Goal: Information Seeking & Learning: Learn about a topic

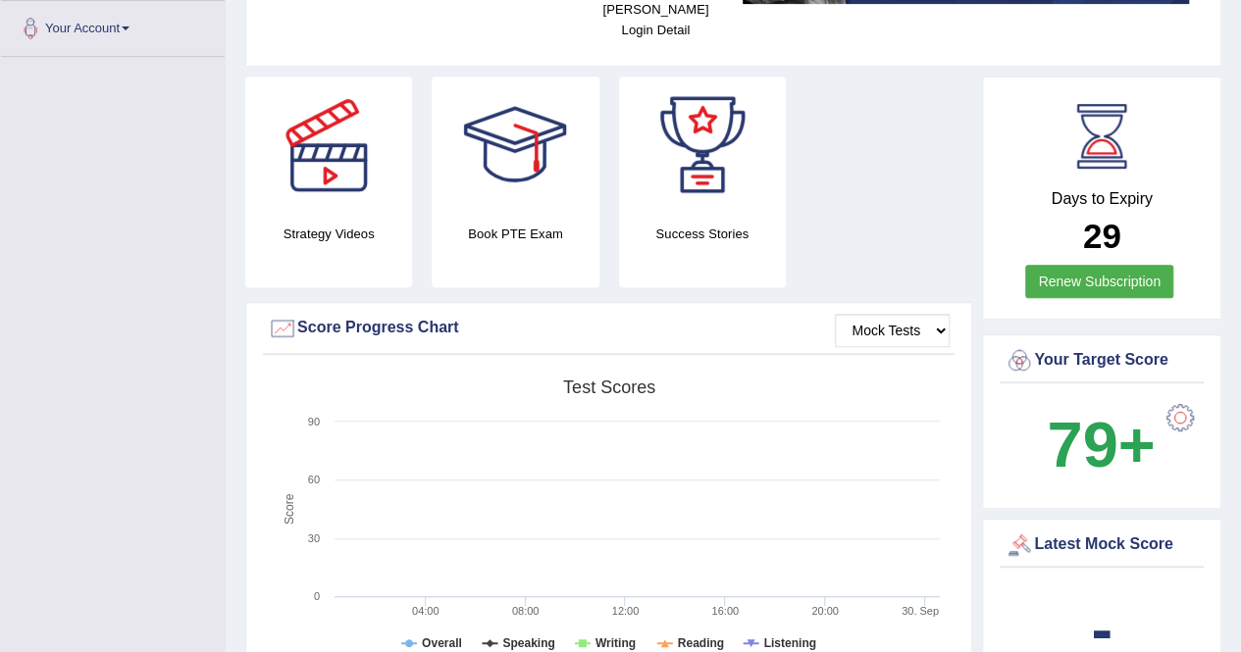
scroll to position [432, 0]
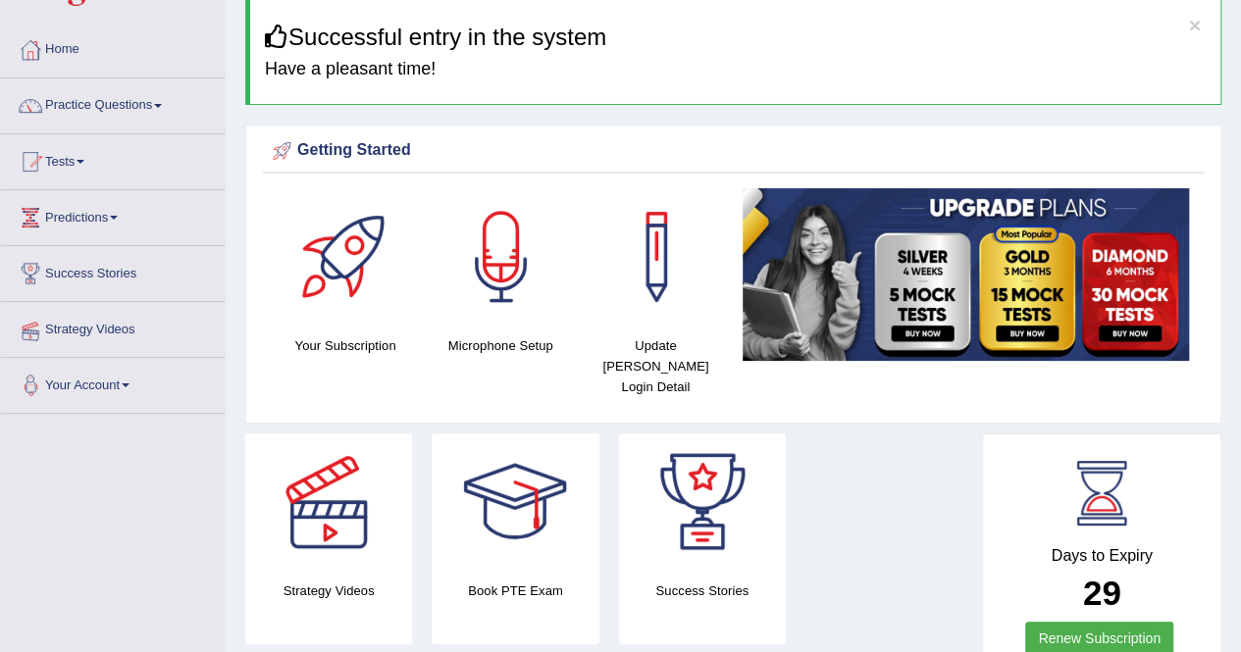
scroll to position [0, 0]
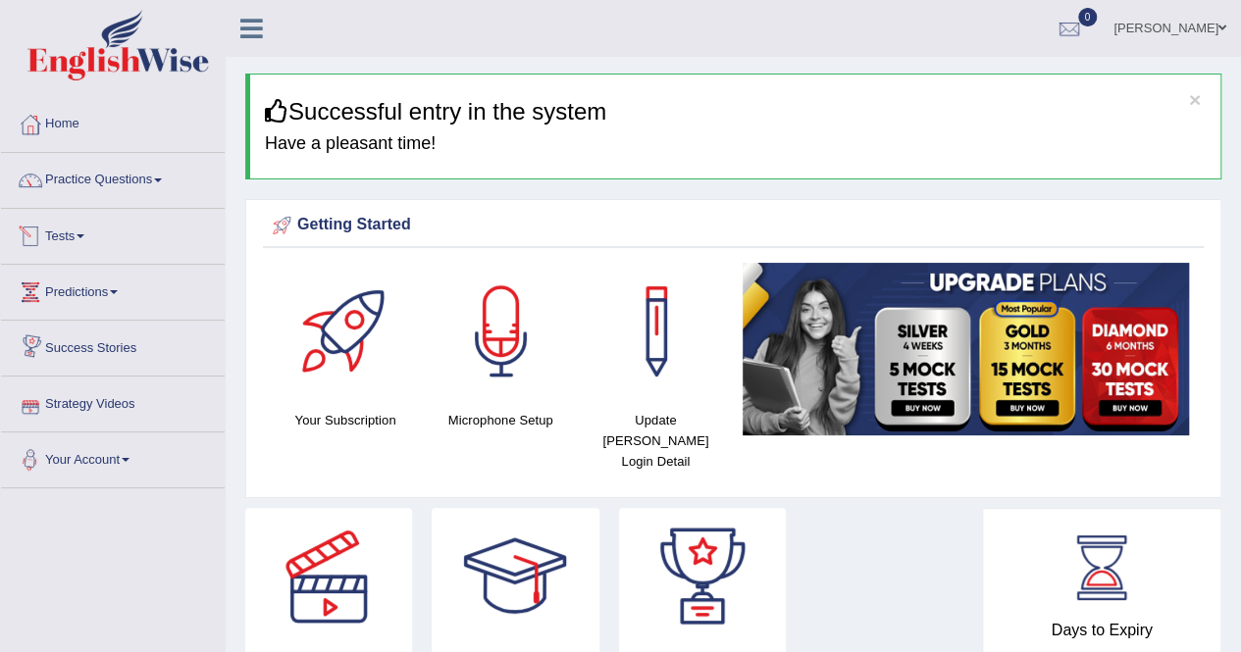
click at [92, 223] on link "Tests" at bounding box center [113, 233] width 224 height 49
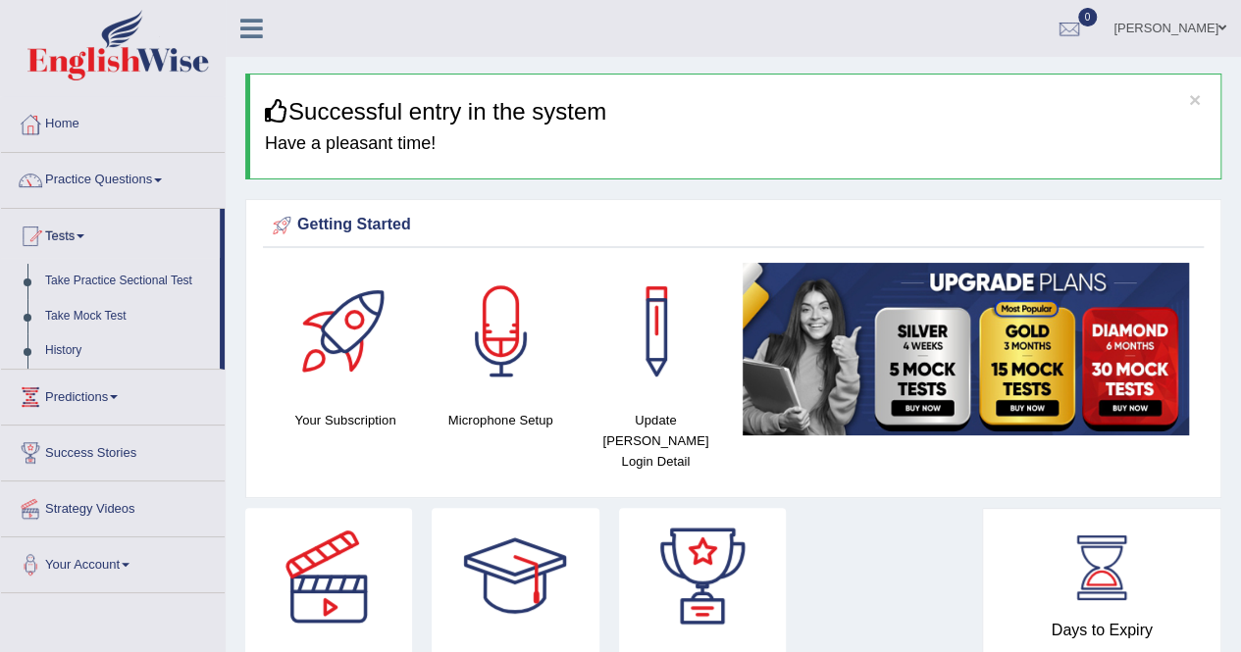
click at [68, 225] on link "Tests" at bounding box center [110, 233] width 219 height 49
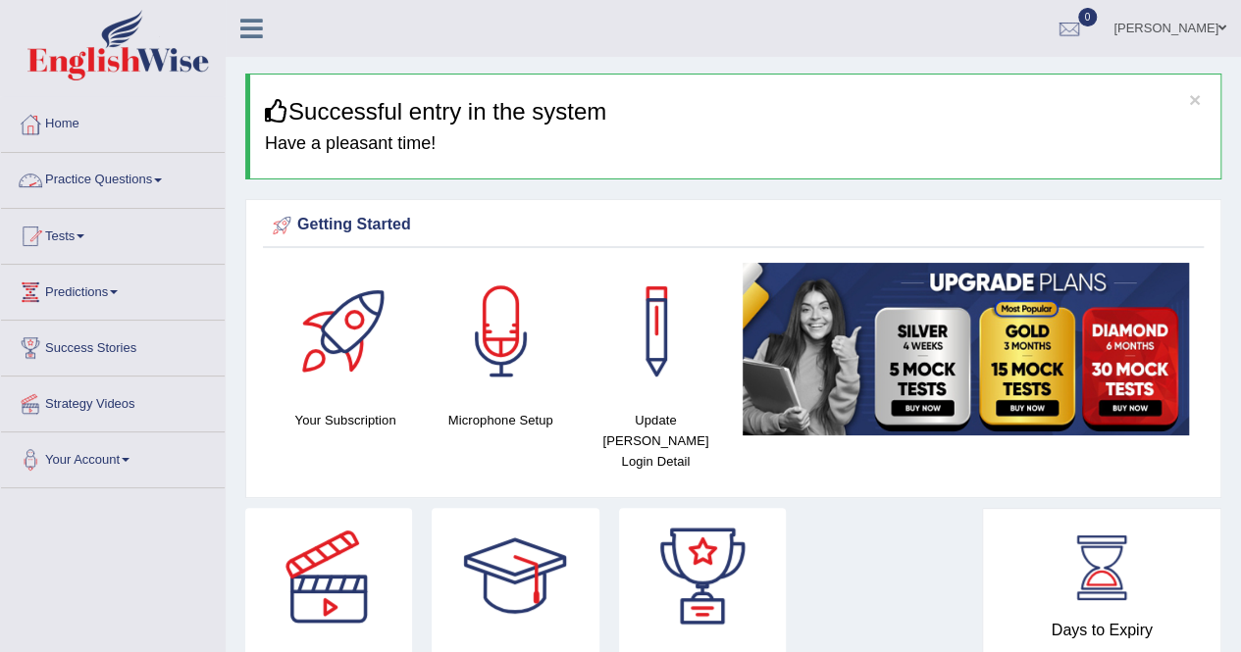
click at [144, 174] on link "Practice Questions" at bounding box center [113, 177] width 224 height 49
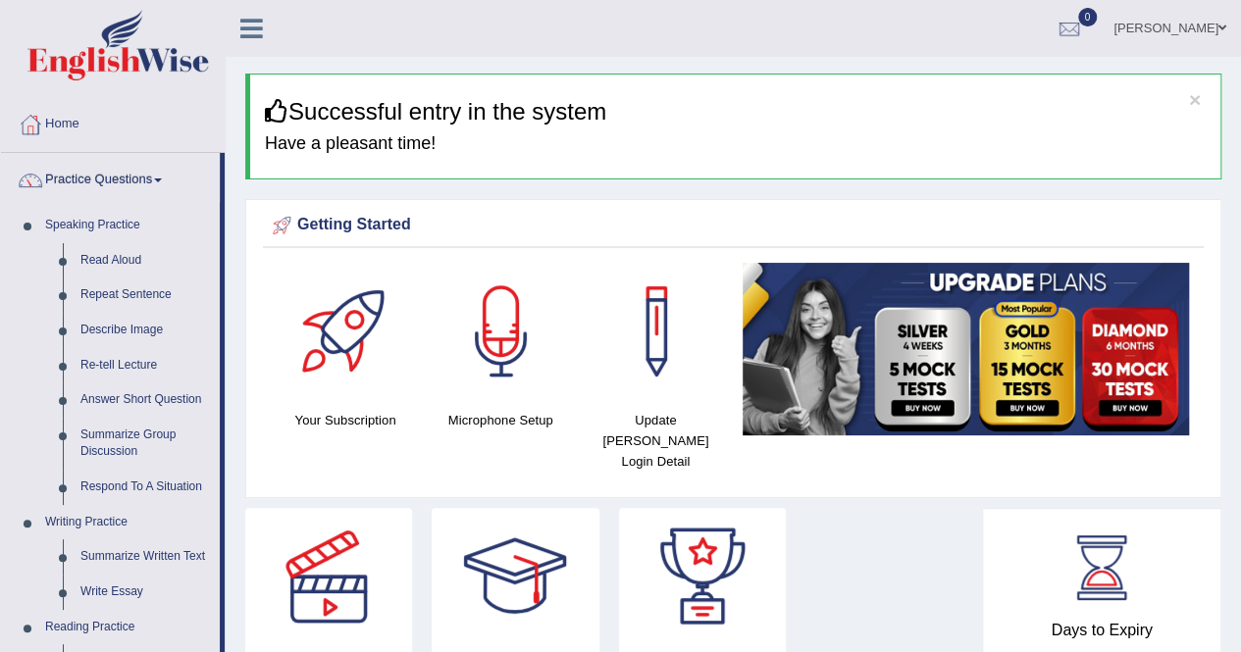
drag, startPoint x: 223, startPoint y: 204, endPoint x: 241, endPoint y: 300, distance: 97.9
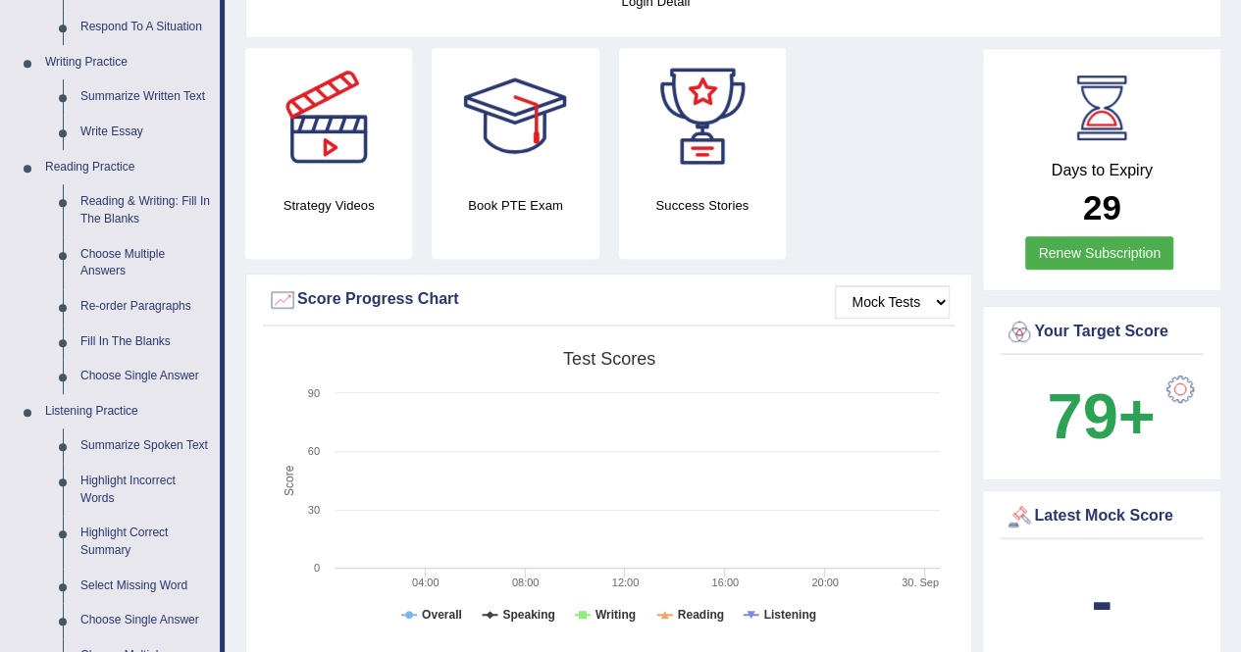
scroll to position [471, 0]
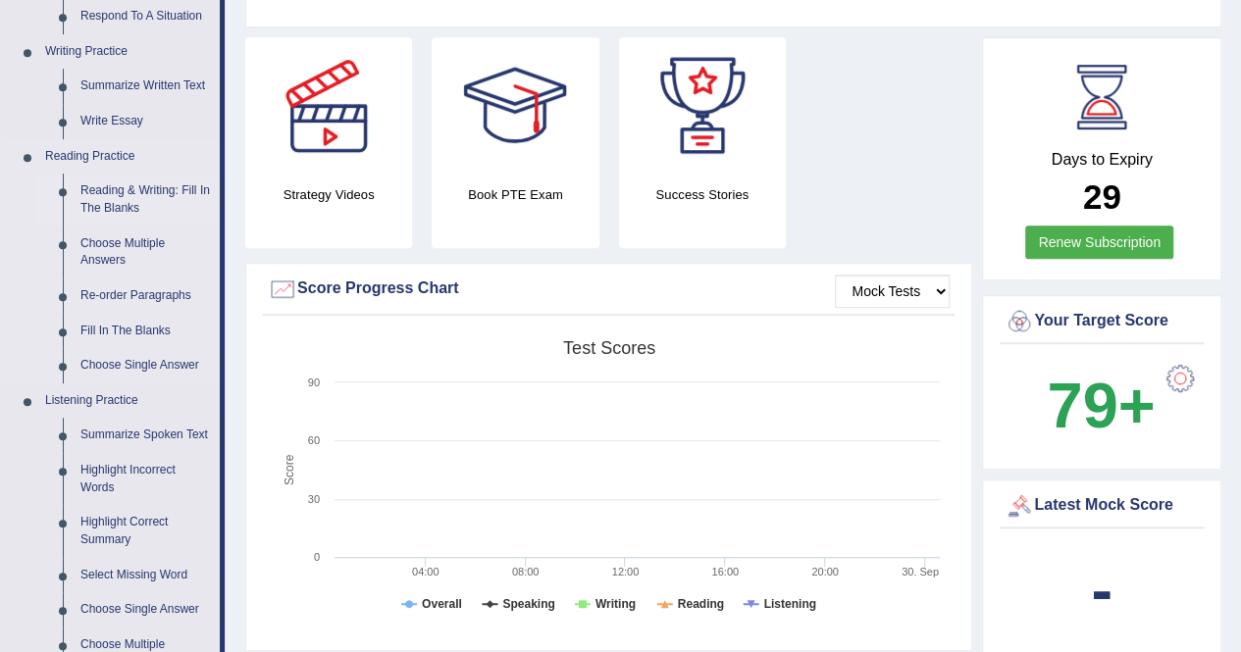
click at [112, 185] on link "Reading & Writing: Fill In The Blanks" at bounding box center [146, 200] width 148 height 52
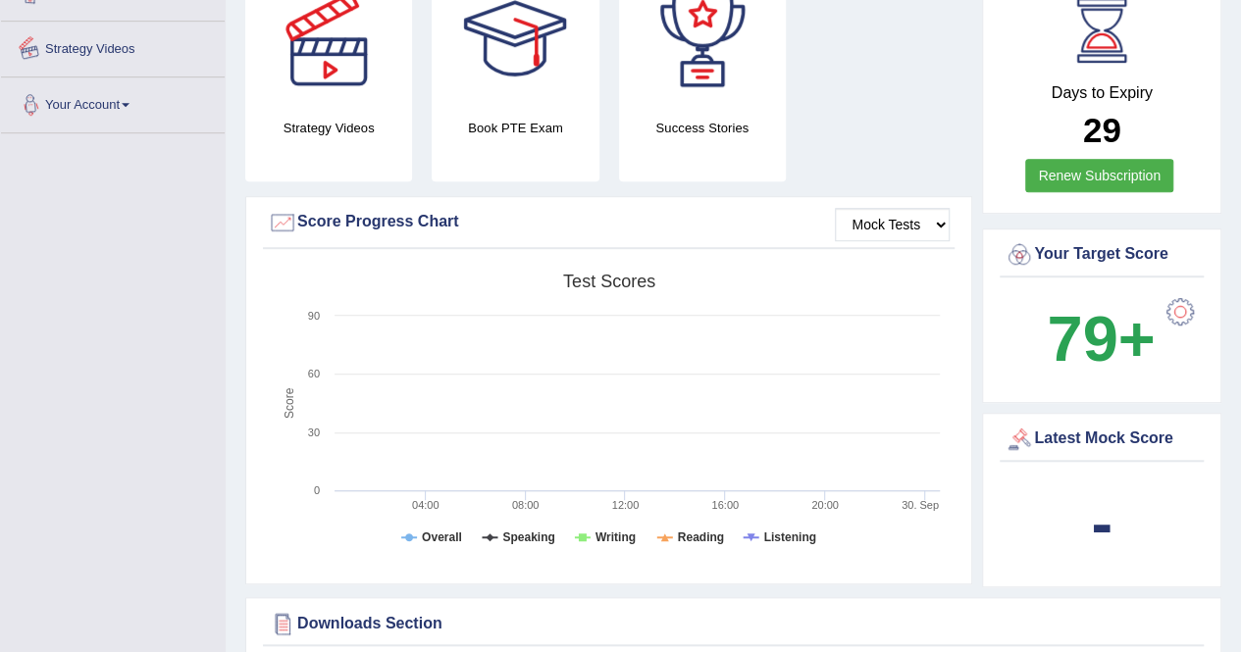
scroll to position [691, 0]
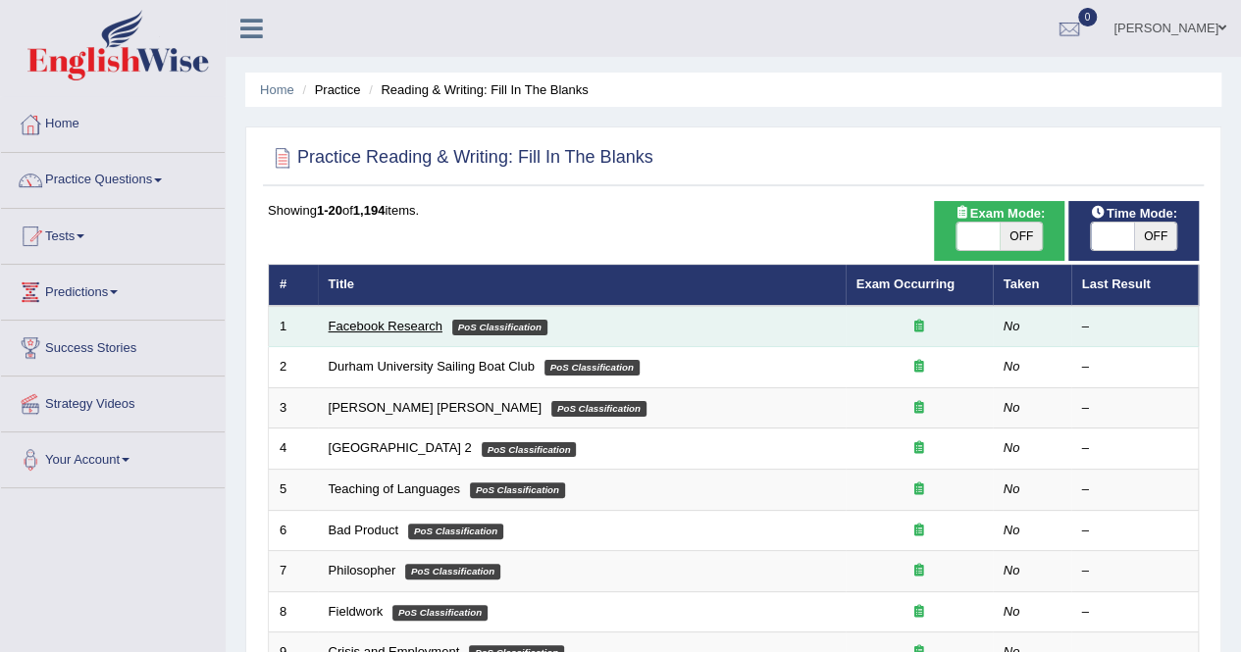
click at [395, 321] on link "Facebook Research" at bounding box center [386, 326] width 114 height 15
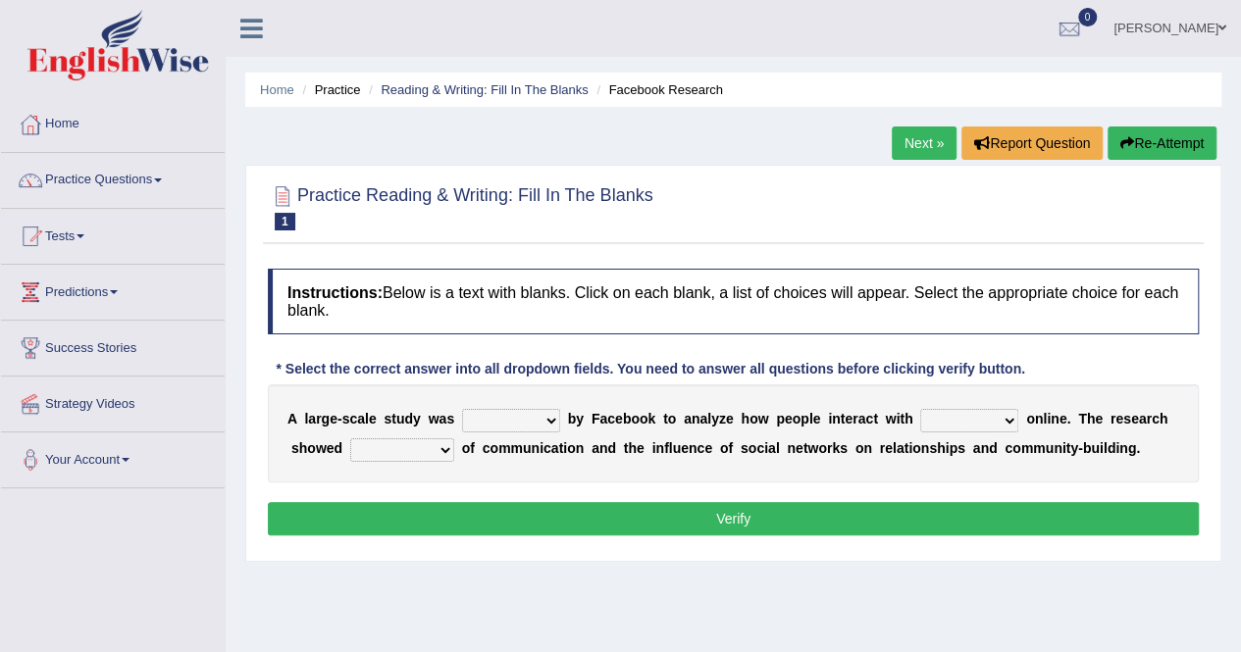
click at [769, 185] on div at bounding box center [733, 207] width 931 height 60
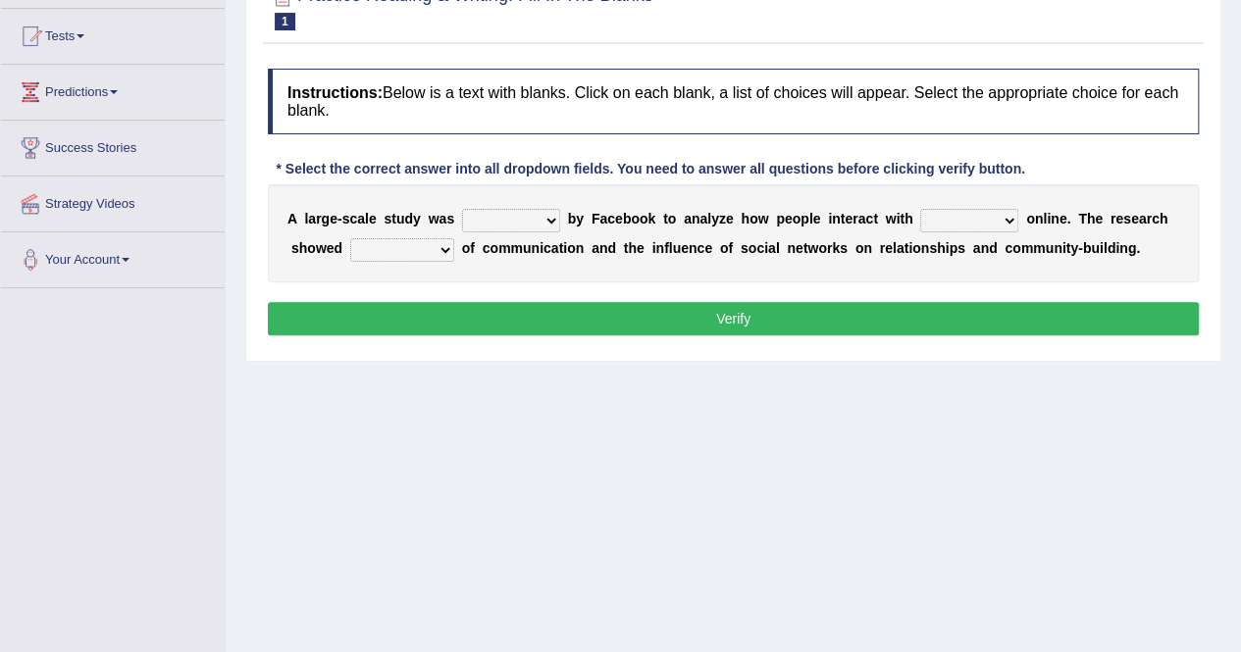
scroll to position [235, 0]
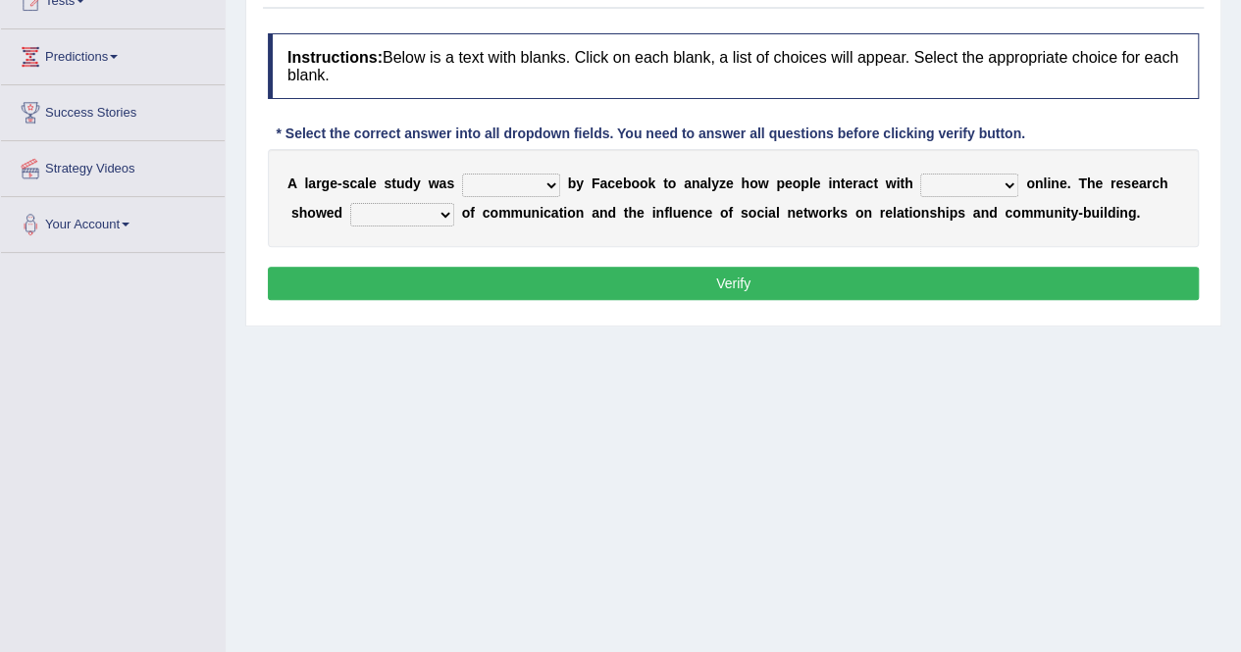
click at [550, 187] on select "surveyed had asked made" at bounding box center [511, 186] width 98 height 24
select select "made"
click at [462, 174] on select "surveyed had asked made" at bounding box center [511, 186] width 98 height 24
click at [971, 176] on select "together all each other another" at bounding box center [969, 186] width 98 height 24
select select "each other"
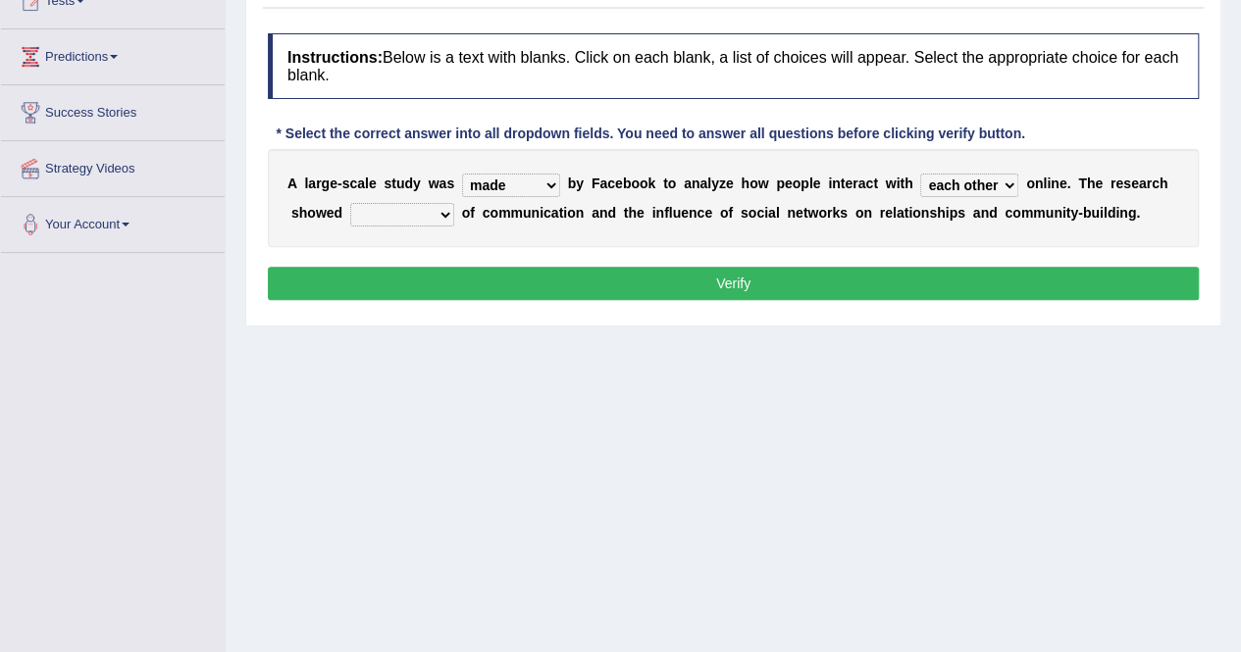
click at [920, 174] on select "together all each other another" at bounding box center [969, 186] width 98 height 24
click at [436, 215] on select "advantages standards fellowships patterns" at bounding box center [402, 215] width 104 height 24
click at [350, 203] on select "advantages standards fellowships patterns" at bounding box center [402, 215] width 104 height 24
click at [542, 174] on select "surveyed had asked made" at bounding box center [511, 186] width 98 height 24
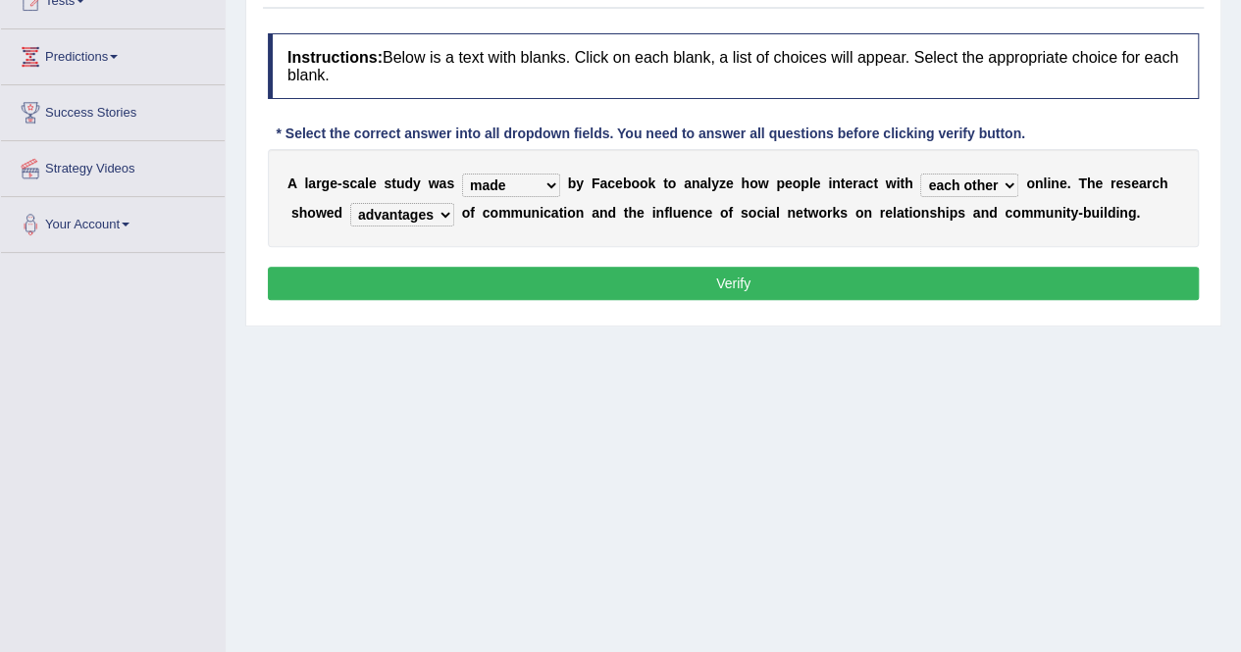
click at [432, 209] on select "advantages standards fellowships patterns" at bounding box center [402, 215] width 104 height 24
click at [350, 203] on select "advantages standards fellowships patterns" at bounding box center [402, 215] width 104 height 24
click at [529, 179] on select "surveyed had asked made" at bounding box center [511, 186] width 98 height 24
click at [613, 197] on div "A l a r g e - s c a l e s t u d y w a s surveyed had asked made b y F a c e b o…" at bounding box center [733, 198] width 931 height 98
click at [426, 208] on select "advantages standards fellowships patterns" at bounding box center [402, 215] width 104 height 24
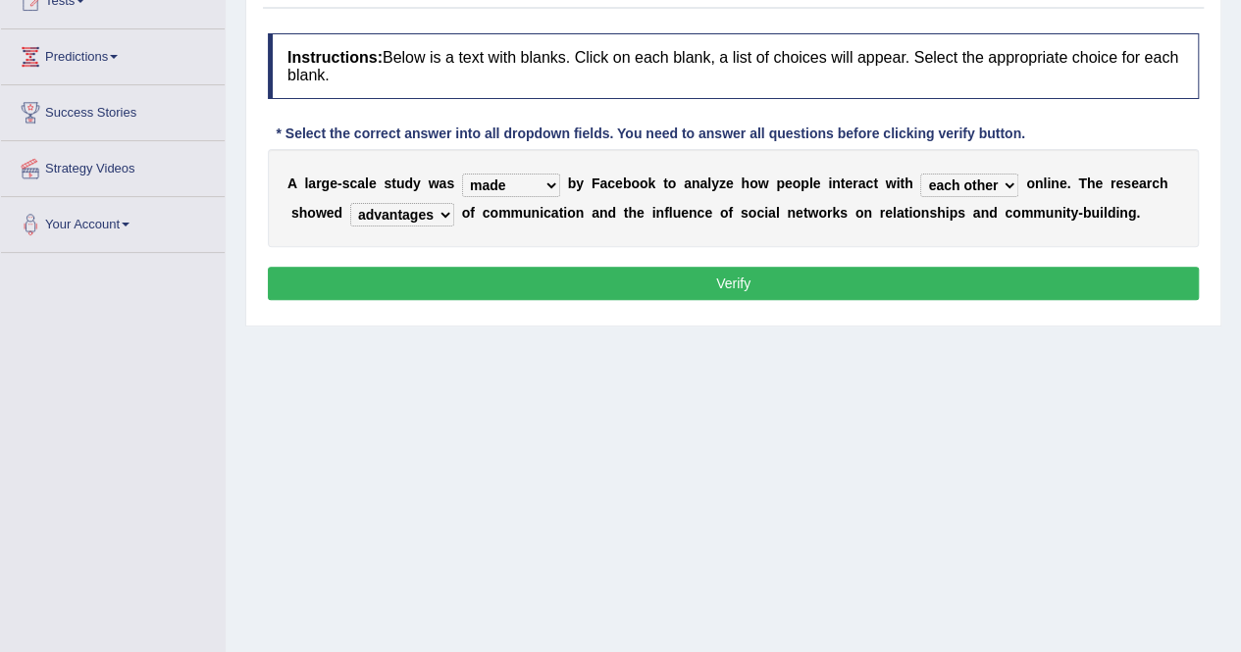
click at [350, 203] on select "advantages standards fellowships patterns" at bounding box center [402, 215] width 104 height 24
click at [436, 218] on select "advantages standards fellowships patterns" at bounding box center [402, 215] width 104 height 24
click at [392, 210] on select "advantages standards fellowships patterns" at bounding box center [402, 215] width 104 height 24
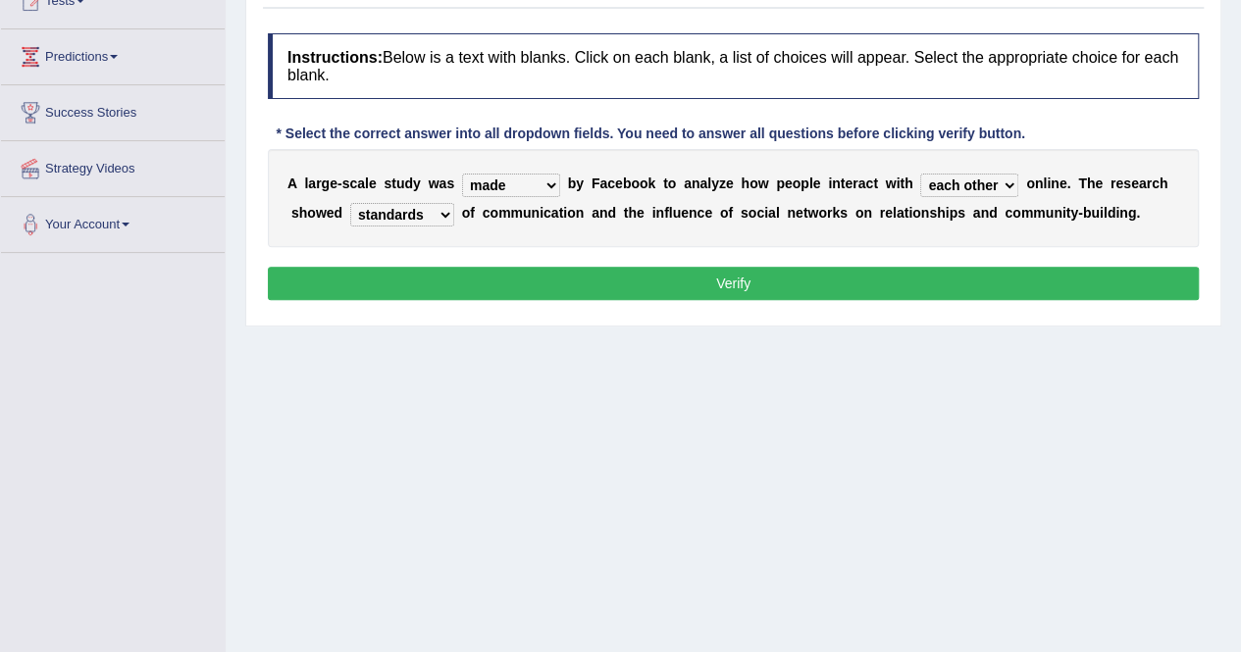
select select "patterns"
click at [350, 203] on select "advantages standards fellowships patterns" at bounding box center [402, 215] width 104 height 24
click at [534, 361] on div "Home Practice Reading & Writing: Fill In The Blanks Facebook Research Next » Re…" at bounding box center [733, 255] width 1015 height 981
click at [625, 267] on button "Verify" at bounding box center [733, 283] width 931 height 33
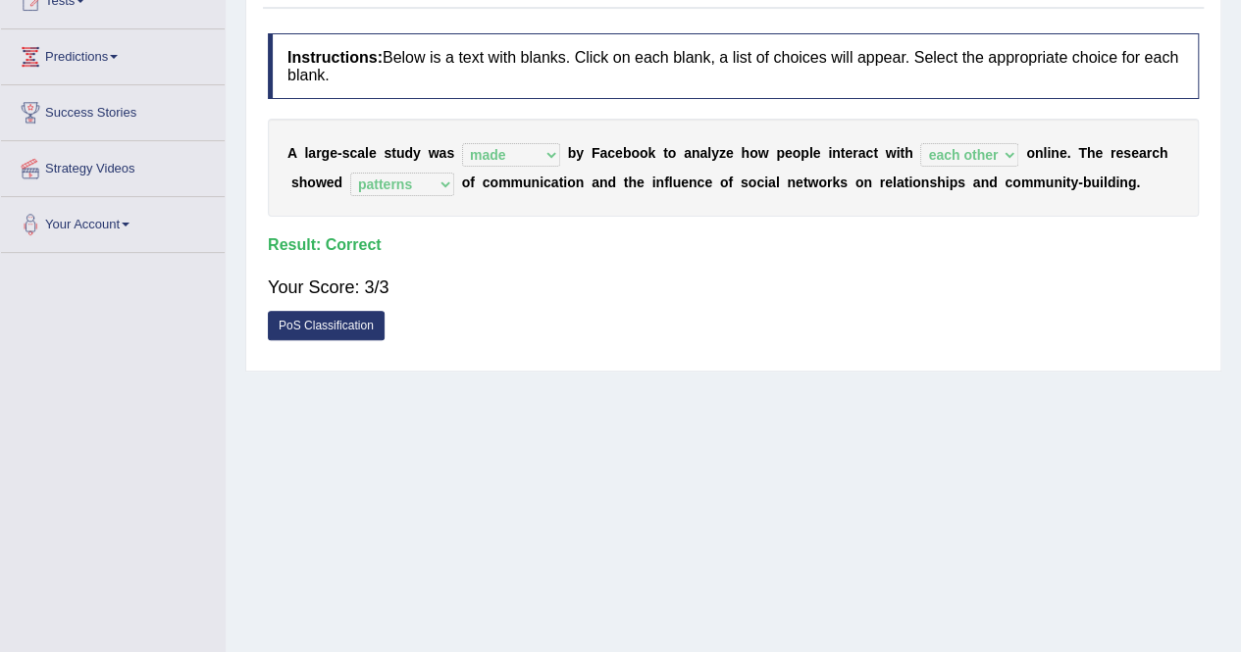
click at [957, 311] on div "PoS Classification" at bounding box center [733, 328] width 931 height 34
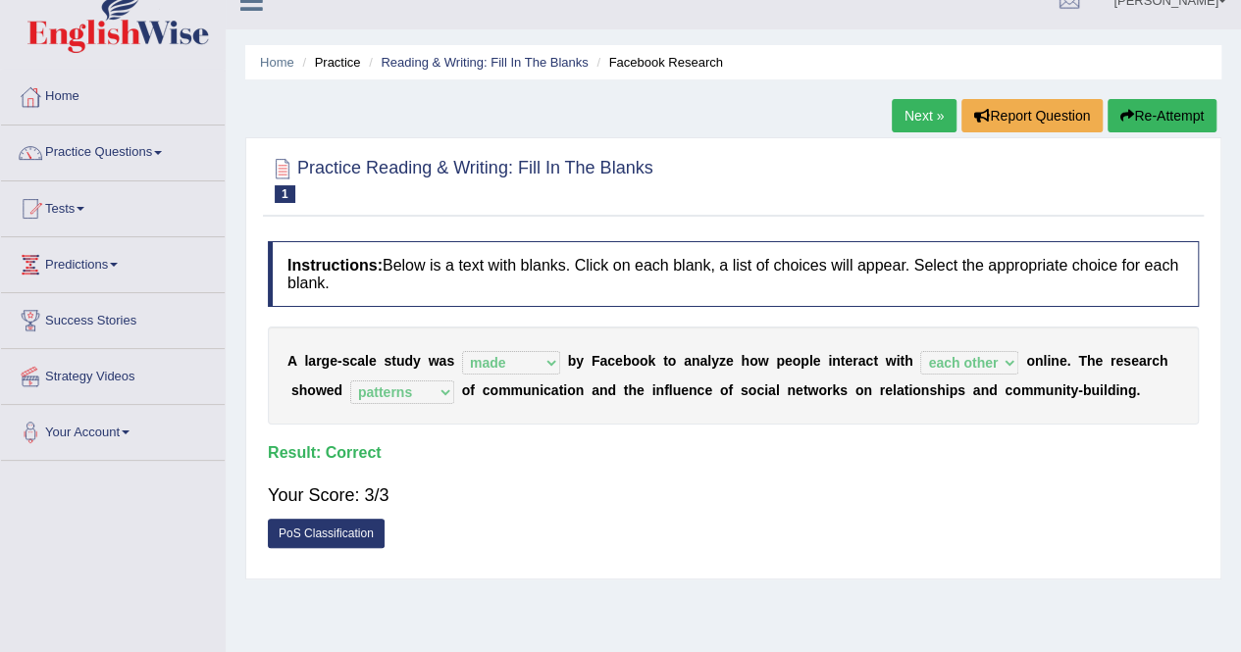
scroll to position [0, 0]
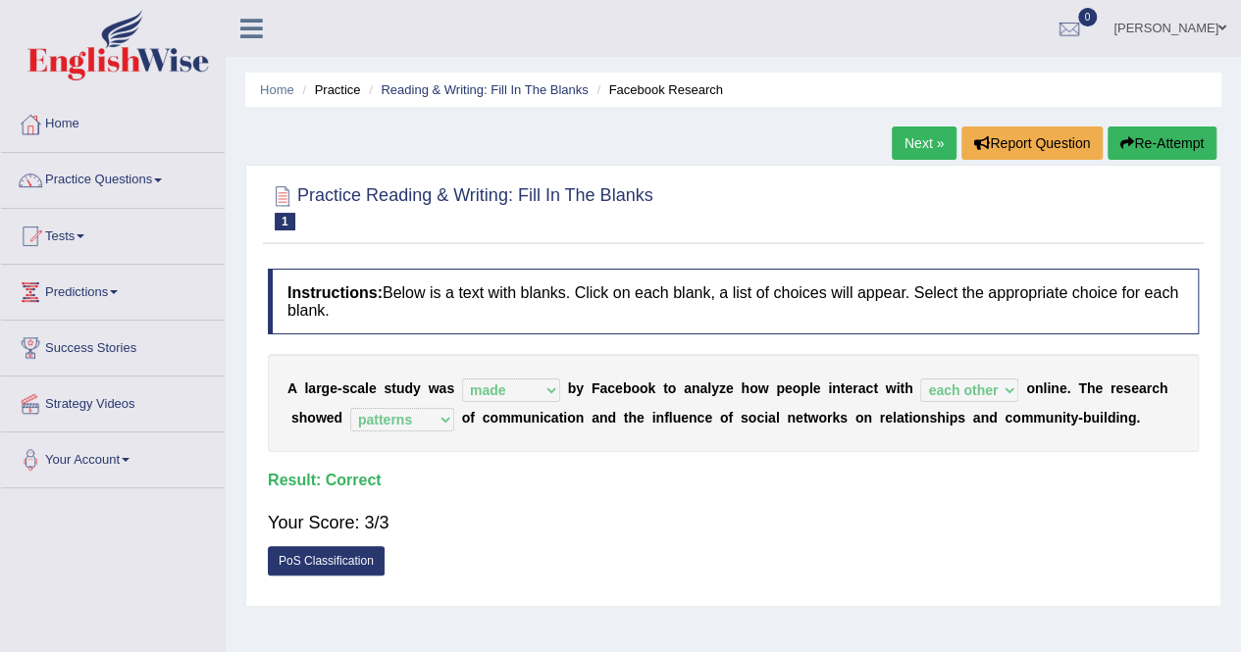
click at [912, 152] on link "Next »" at bounding box center [924, 143] width 65 height 33
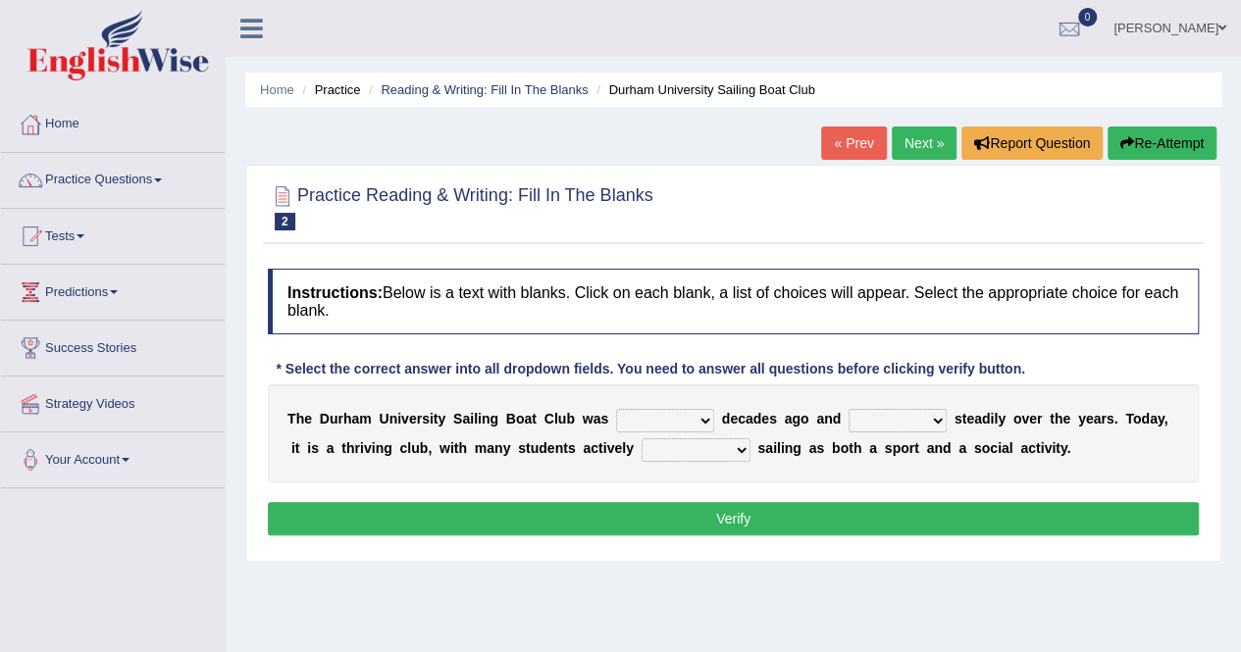
click at [726, 207] on div at bounding box center [733, 207] width 931 height 60
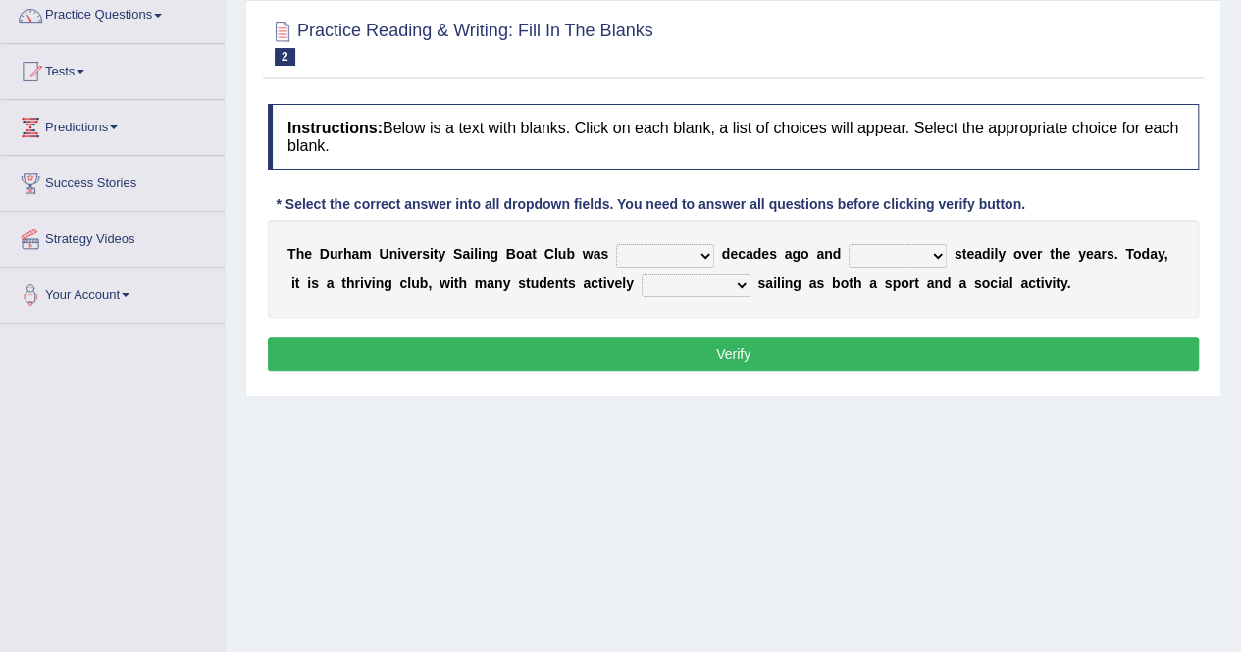
scroll to position [196, 0]
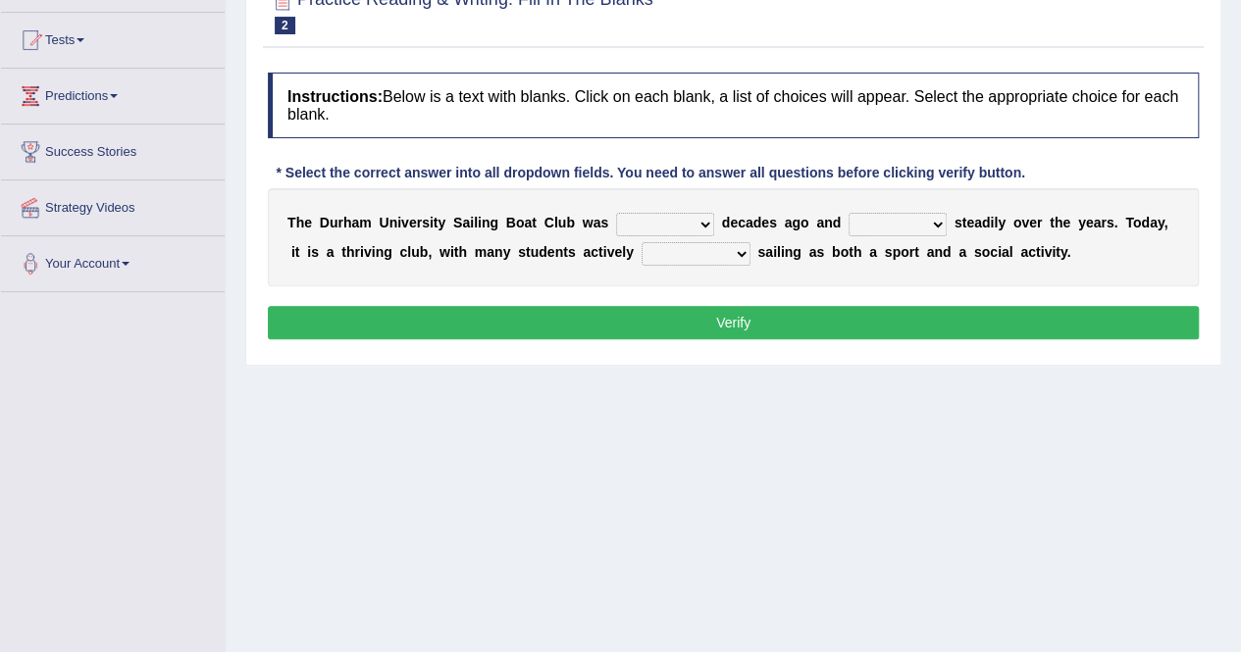
click at [687, 219] on select "found fund founded find" at bounding box center [665, 225] width 98 height 24
select select "founded"
click at [616, 213] on select "found fund founded find" at bounding box center [665, 225] width 98 height 24
click at [895, 221] on select "grow growing has grown grown" at bounding box center [898, 225] width 98 height 24
click at [849, 213] on select "grow growing has grown grown" at bounding box center [898, 225] width 98 height 24
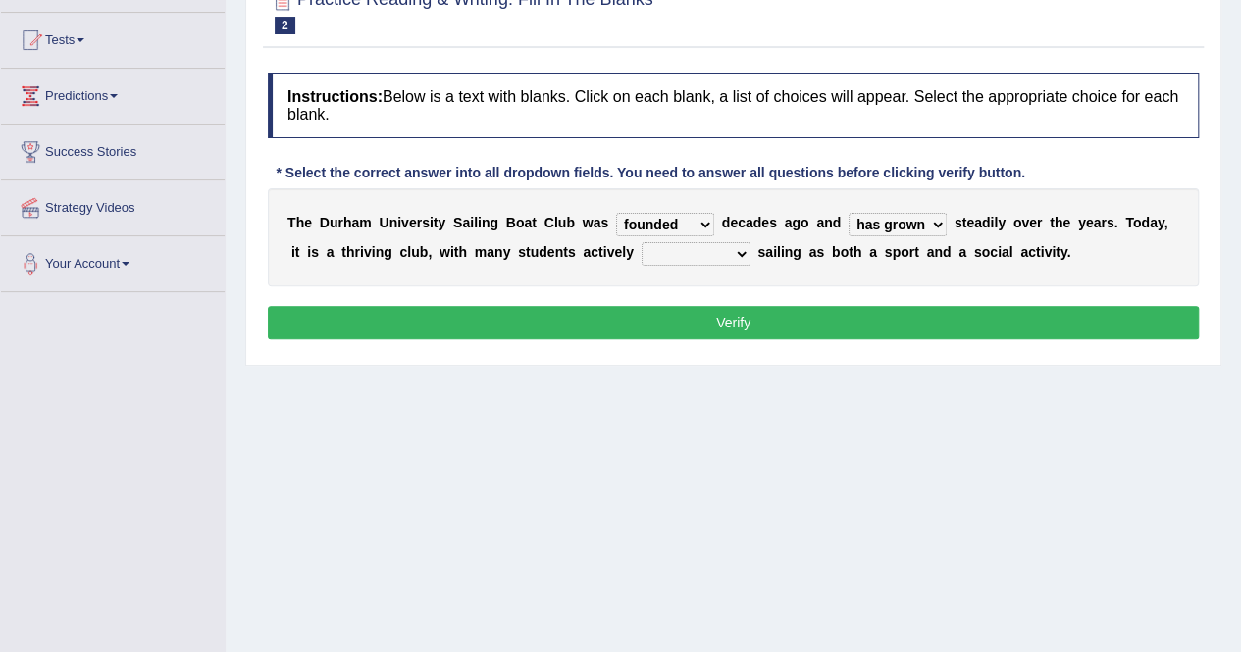
click at [801, 447] on div "Home Practice Reading & Writing: Fill In The Blanks Durham University Sailing B…" at bounding box center [733, 294] width 1015 height 981
click at [904, 227] on select "grow growing has grown grown" at bounding box center [898, 225] width 98 height 24
select select "grown"
click at [849, 213] on select "grow growing has grown grown" at bounding box center [898, 225] width 98 height 24
click at [852, 421] on div "Home Practice Reading & Writing: Fill In The Blanks Durham University Sailing B…" at bounding box center [733, 294] width 1015 height 981
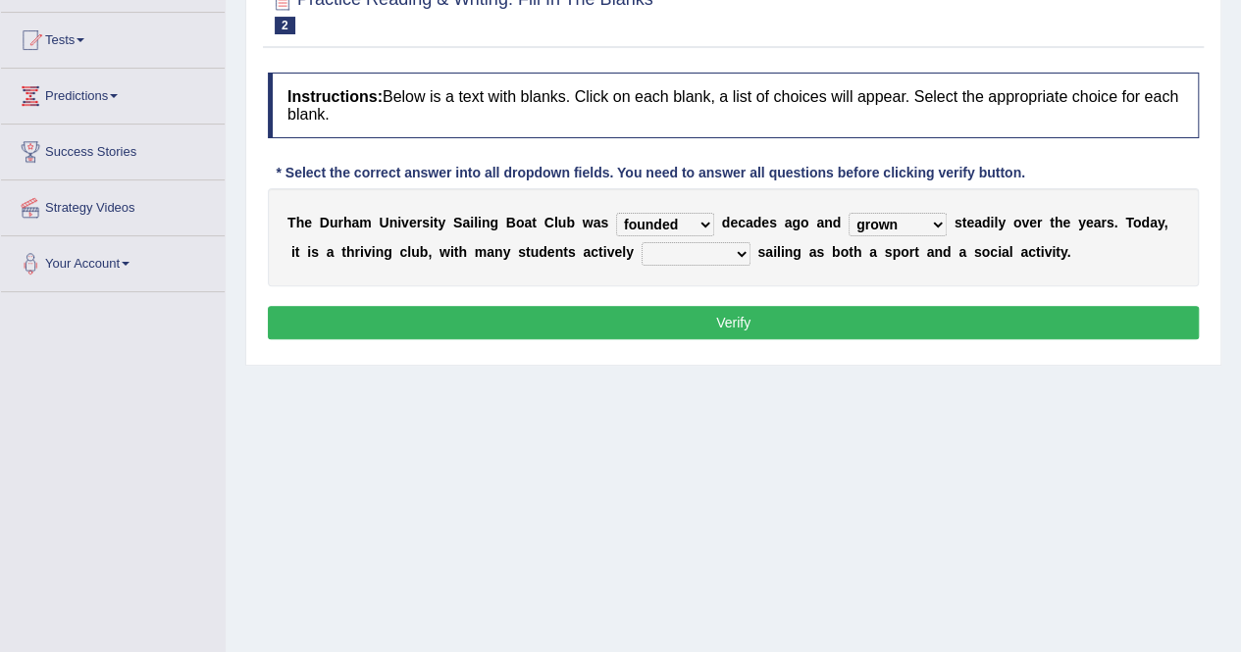
click at [698, 251] on select "enjoy enjoyed are enjoying enjoying" at bounding box center [696, 254] width 109 height 24
select select "enjoying"
click at [642, 242] on select "enjoy enjoyed are enjoying enjoying" at bounding box center [696, 254] width 109 height 24
click at [829, 321] on button "Verify" at bounding box center [733, 322] width 931 height 33
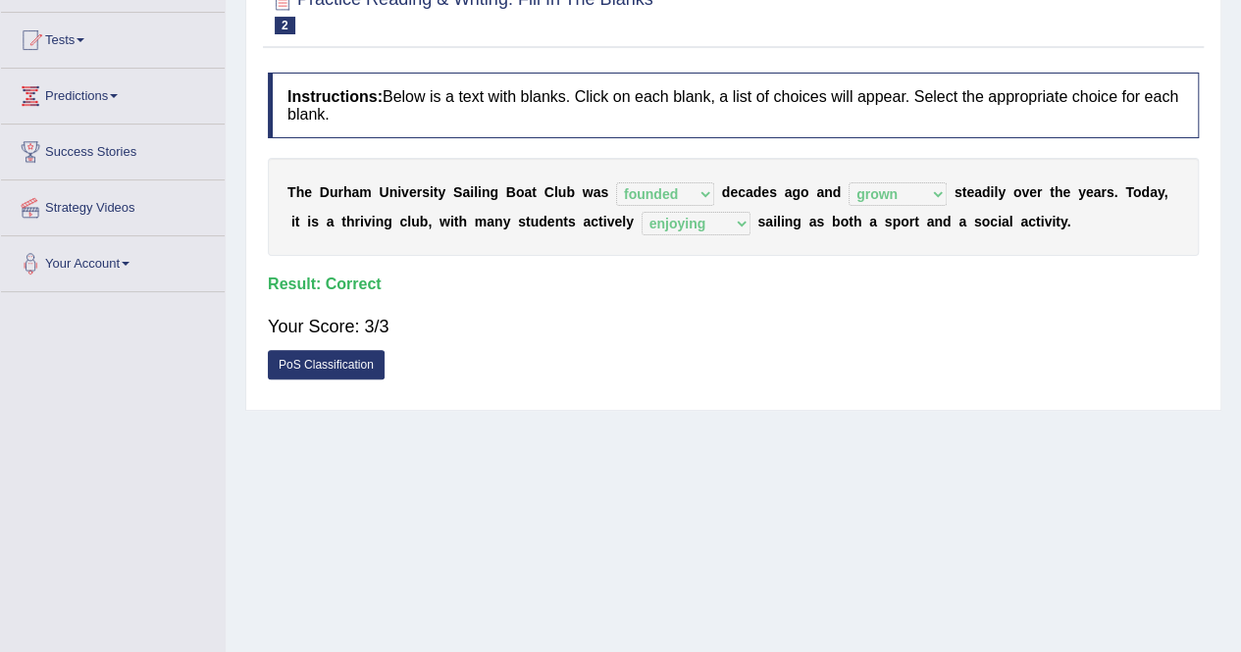
click at [862, 368] on div "PoS Classification" at bounding box center [733, 367] width 931 height 34
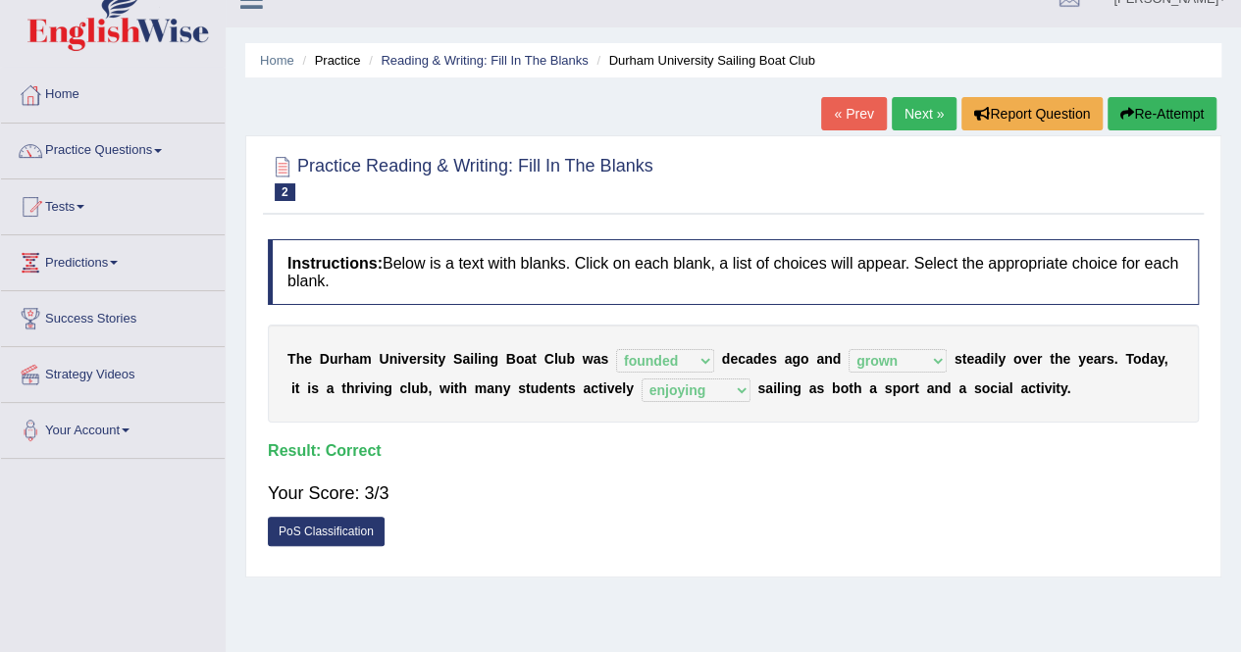
scroll to position [0, 0]
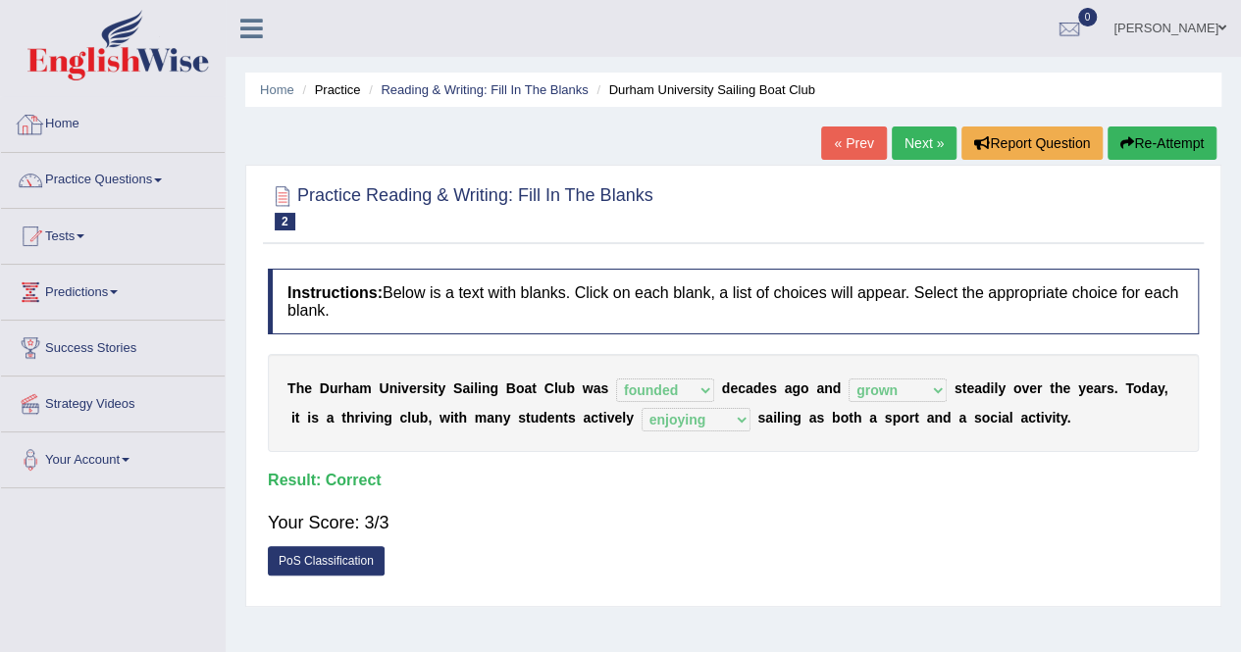
click at [55, 127] on link "Home" at bounding box center [113, 121] width 224 height 49
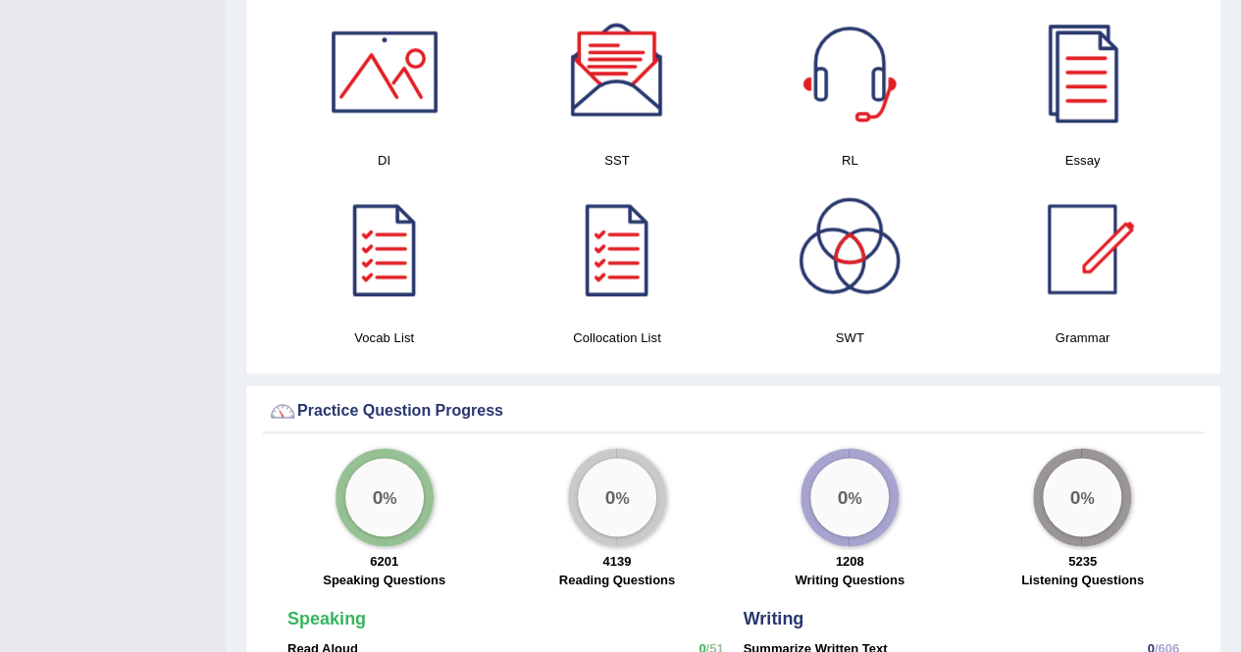
scroll to position [1099, 0]
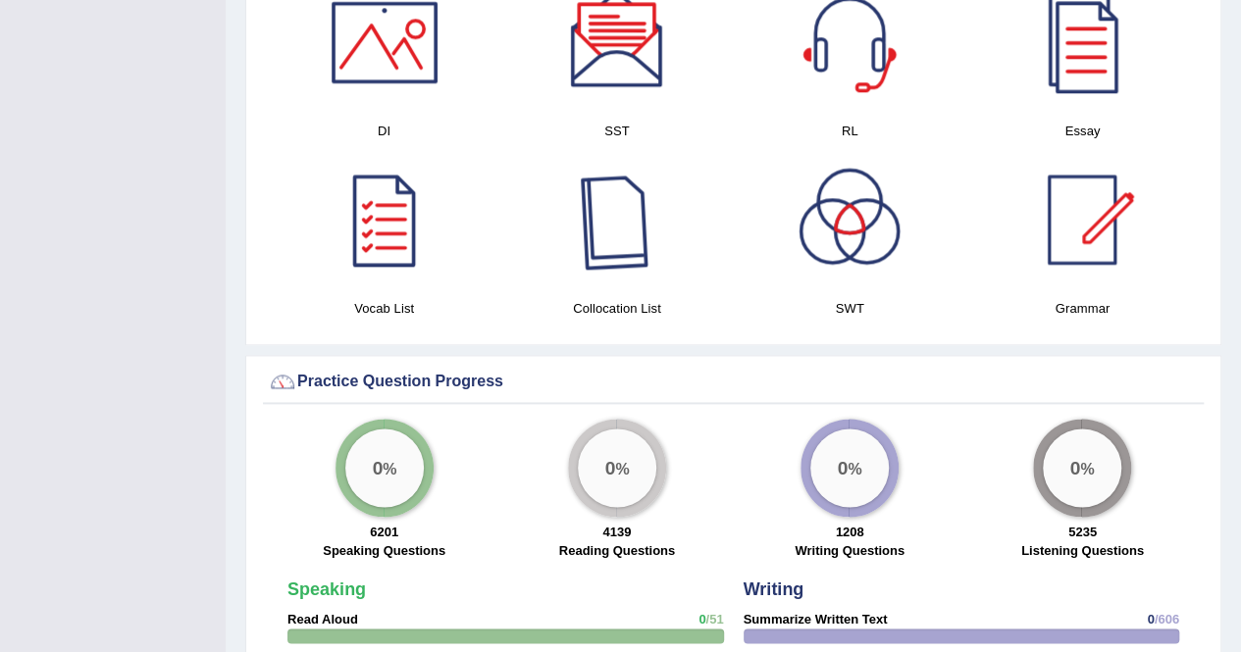
click at [659, 180] on div at bounding box center [616, 219] width 137 height 137
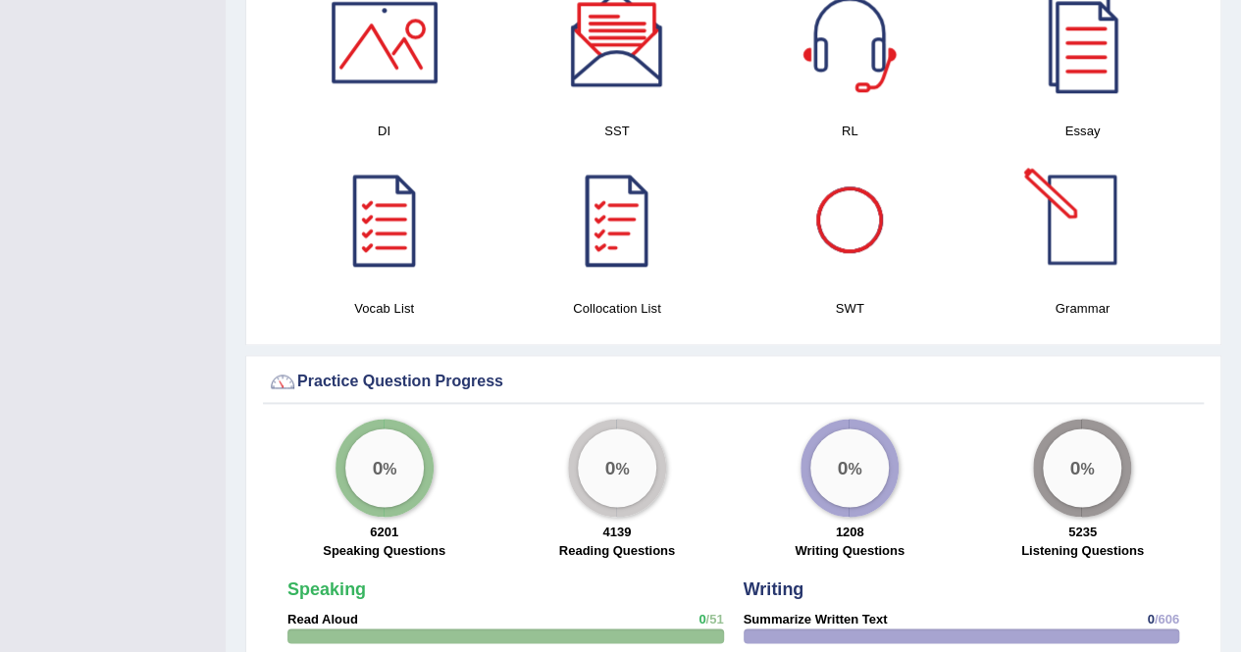
click at [1095, 187] on div at bounding box center [1081, 219] width 137 height 137
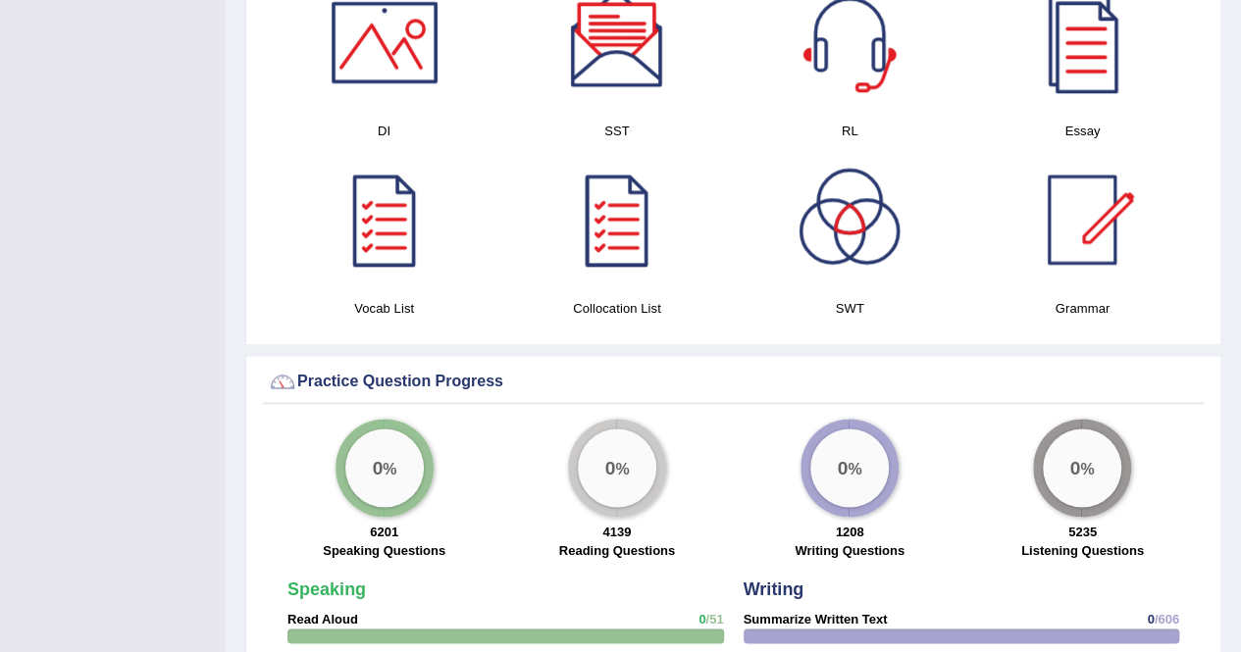
scroll to position [1059, 0]
